Goal: Find specific page/section: Find specific page/section

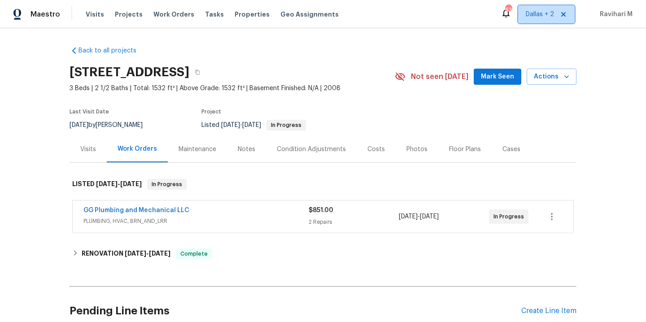
click at [538, 12] on span "Dallas + 2" at bounding box center [540, 14] width 28 height 9
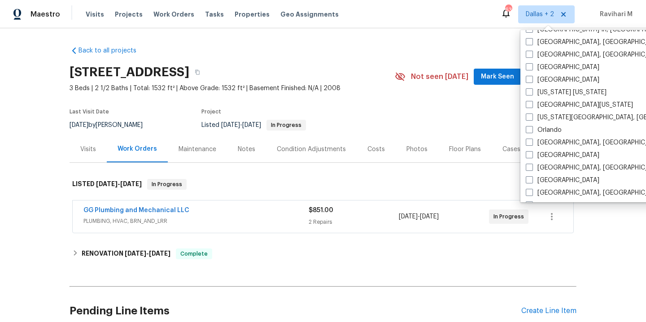
scroll to position [436, 0]
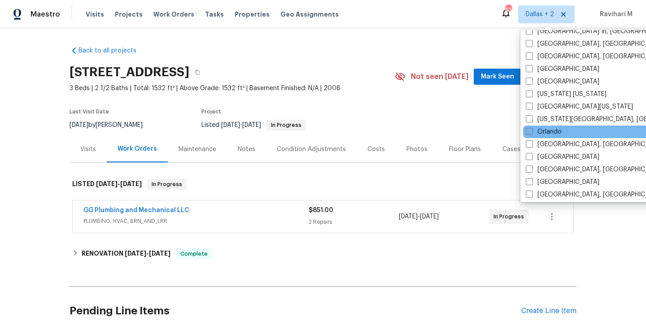
click at [530, 133] on span at bounding box center [529, 131] width 7 height 7
click at [530, 133] on input "Orlando" at bounding box center [529, 130] width 6 height 6
checkbox input "true"
click at [95, 16] on span "Visits" at bounding box center [95, 14] width 18 height 9
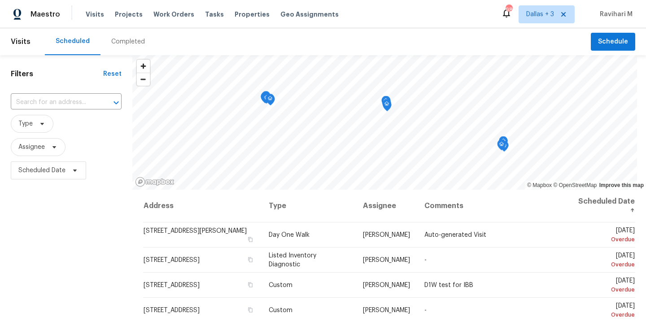
click at [127, 44] on div "Completed" at bounding box center [128, 41] width 34 height 9
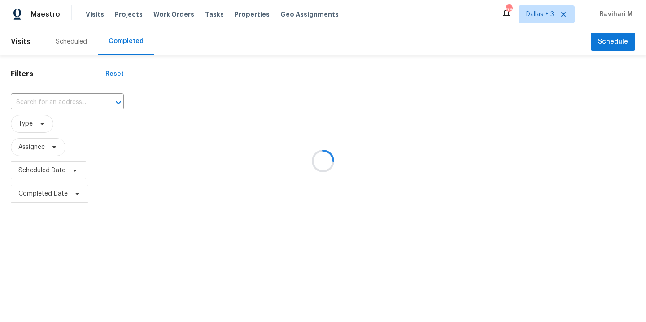
click at [127, 44] on div at bounding box center [323, 161] width 646 height 322
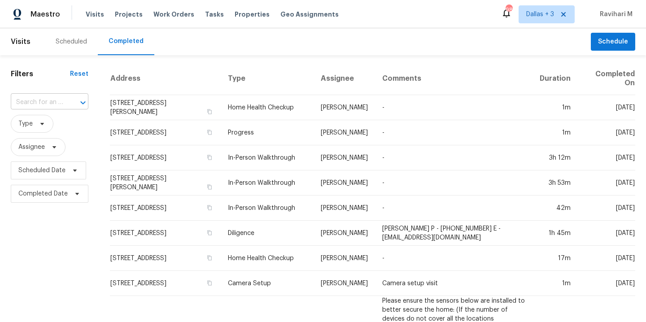
click at [53, 103] on input "text" at bounding box center [37, 103] width 52 height 14
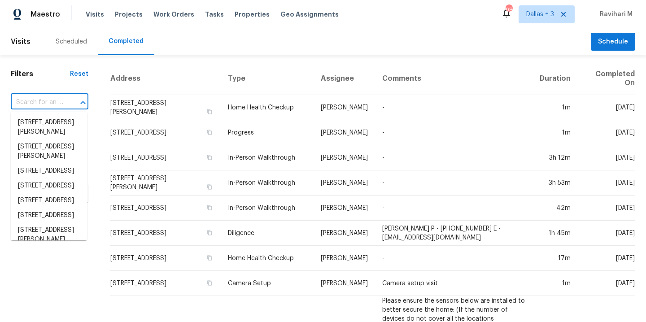
paste input "[STREET_ADDRESS]"
type input "[STREET_ADDRESS]"
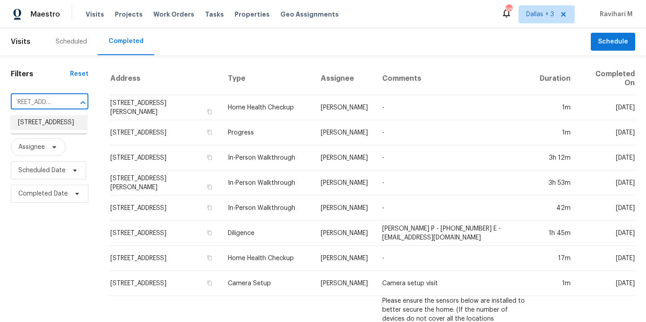
click at [39, 130] on li "[STREET_ADDRESS]" at bounding box center [49, 122] width 76 height 15
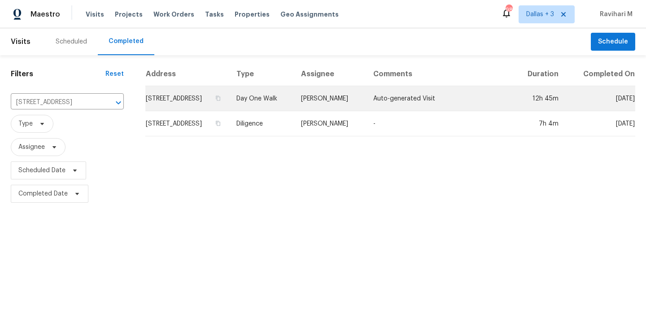
click at [294, 88] on td "Day One Walk" at bounding box center [261, 98] width 65 height 25
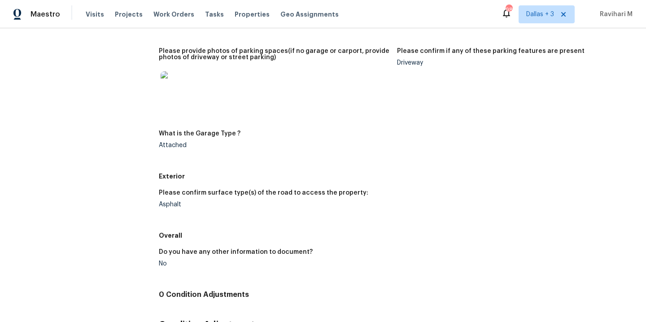
scroll to position [1331, 0]
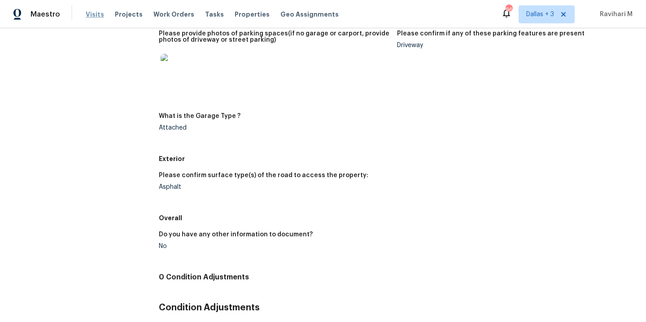
click at [88, 17] on span "Visits" at bounding box center [95, 14] width 18 height 9
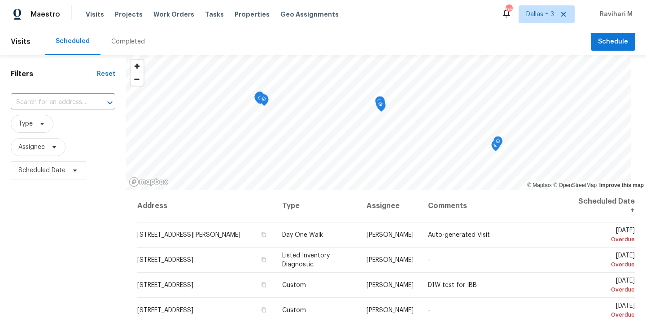
click at [117, 44] on div "Completed" at bounding box center [128, 41] width 34 height 9
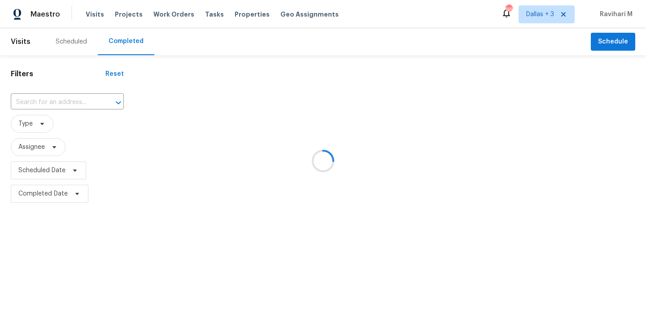
click at [117, 44] on div at bounding box center [323, 161] width 646 height 322
click at [63, 107] on div at bounding box center [323, 161] width 646 height 322
click at [63, 106] on div at bounding box center [323, 161] width 646 height 322
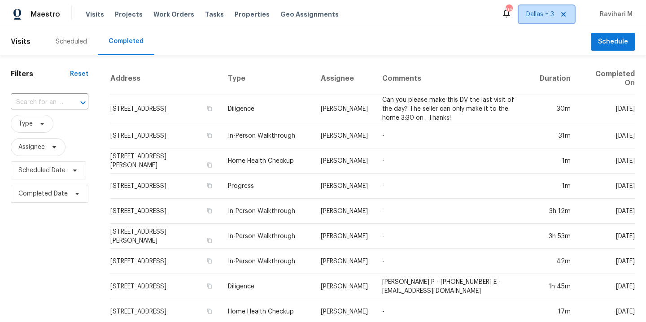
click at [537, 16] on span "Dallas + 3" at bounding box center [540, 14] width 28 height 9
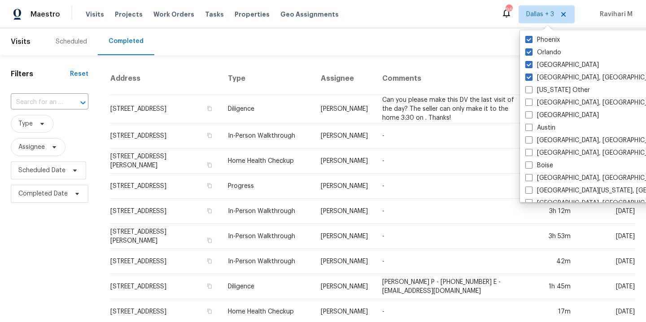
click at [40, 95] on div "​" at bounding box center [50, 102] width 78 height 19
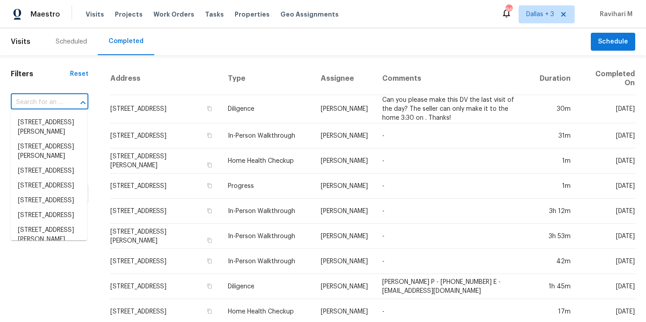
click at [40, 96] on input "text" at bounding box center [37, 103] width 52 height 14
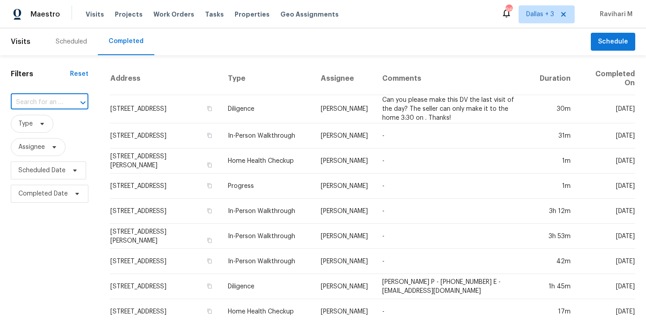
paste input "[STREET_ADDRESS][PERSON_NAME]"
type input "[STREET_ADDRESS][PERSON_NAME]"
click at [47, 128] on li "[STREET_ADDRESS][PERSON_NAME]" at bounding box center [49, 127] width 76 height 24
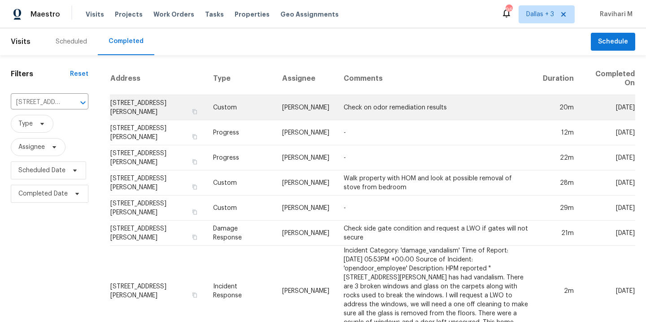
click at [232, 112] on td "Custom" at bounding box center [240, 107] width 69 height 25
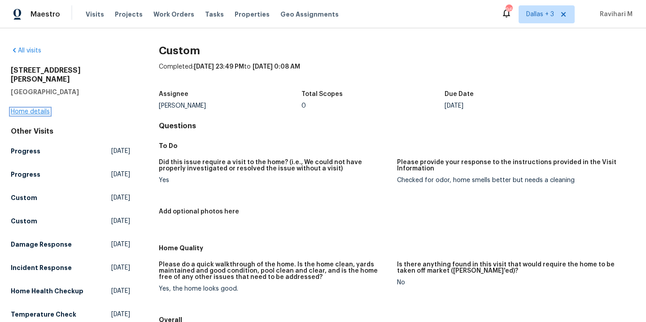
click at [30, 109] on link "Home details" at bounding box center [30, 112] width 39 height 6
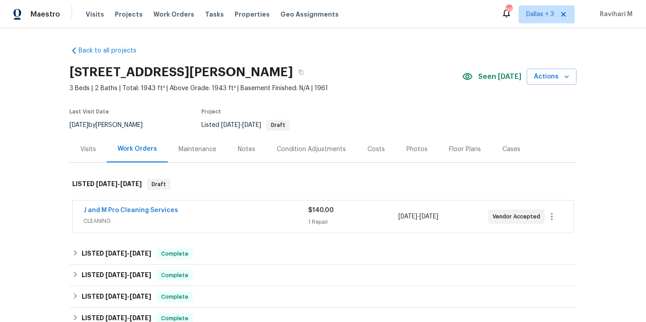
click at [413, 148] on div "Photos" at bounding box center [416, 149] width 21 height 9
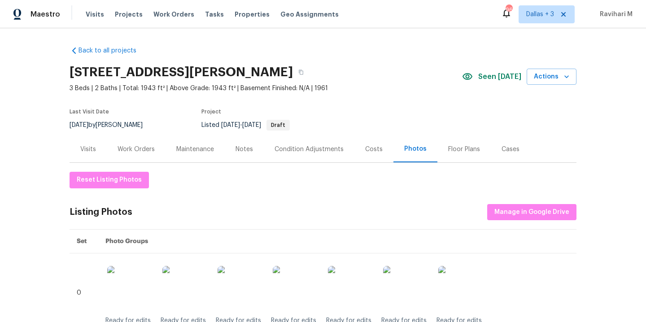
scroll to position [389, 0]
